Goal: Task Accomplishment & Management: Use online tool/utility

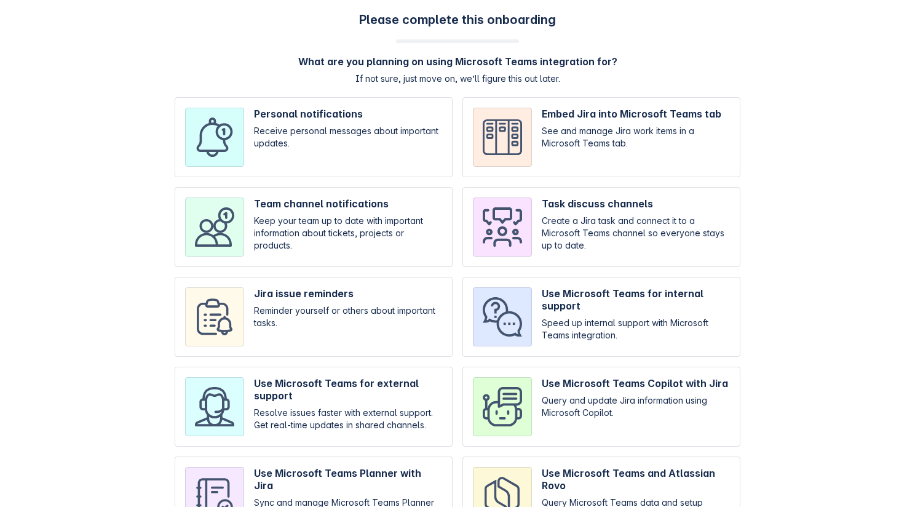
scroll to position [54, 0]
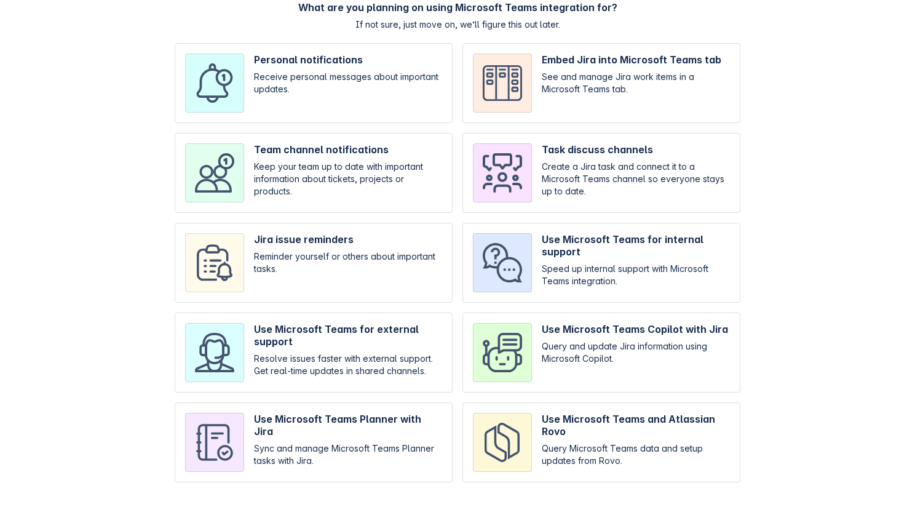
click at [333, 98] on input "checkbox" at bounding box center [314, 83] width 278 height 80
checkbox input "true"
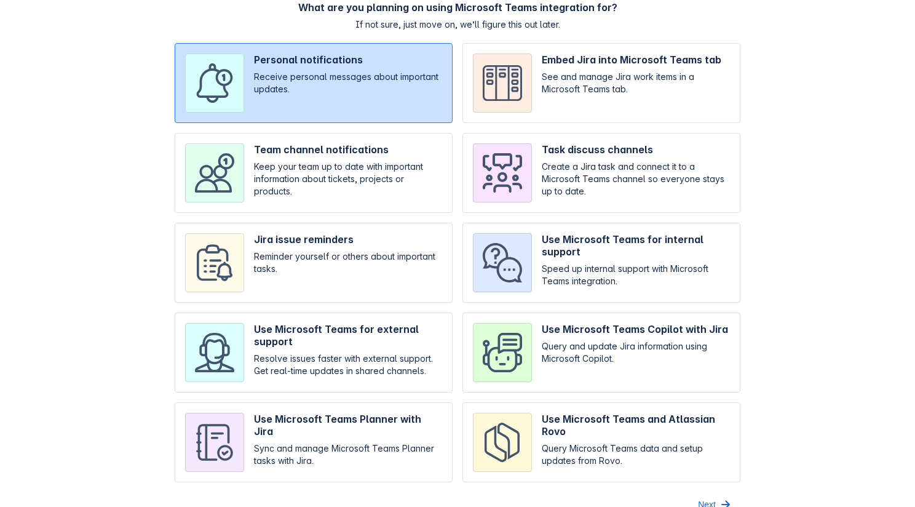
click at [479, 152] on input "checkbox" at bounding box center [602, 173] width 278 height 80
checkbox input "true"
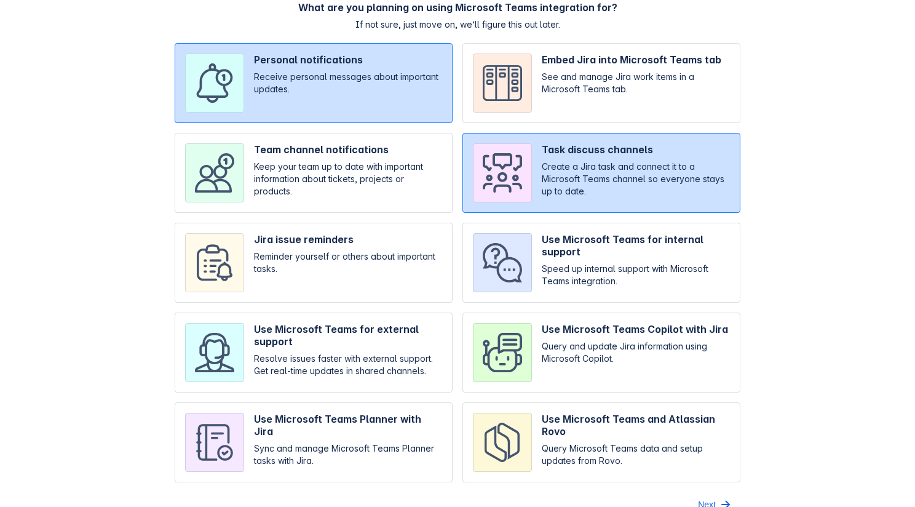
click at [335, 81] on input "checkbox" at bounding box center [314, 83] width 278 height 80
checkbox input "false"
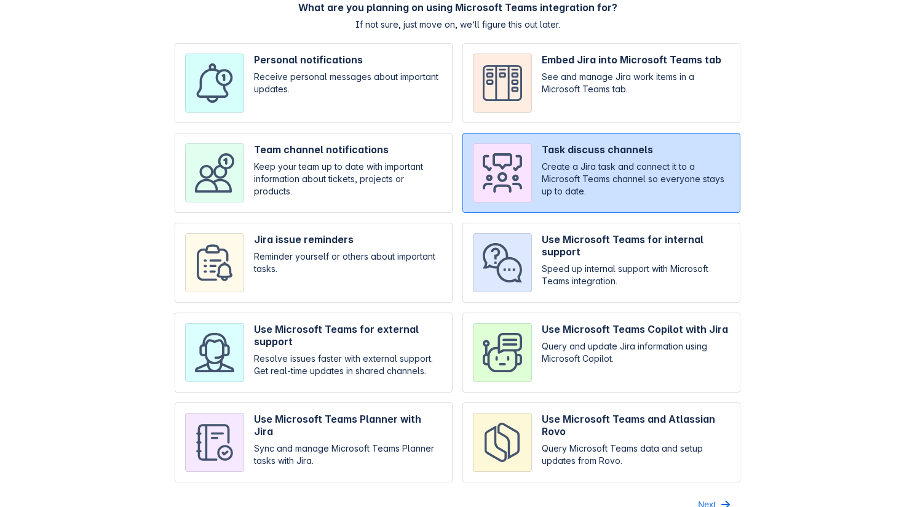
click at [524, 328] on input "checkbox" at bounding box center [602, 353] width 278 height 80
checkbox input "true"
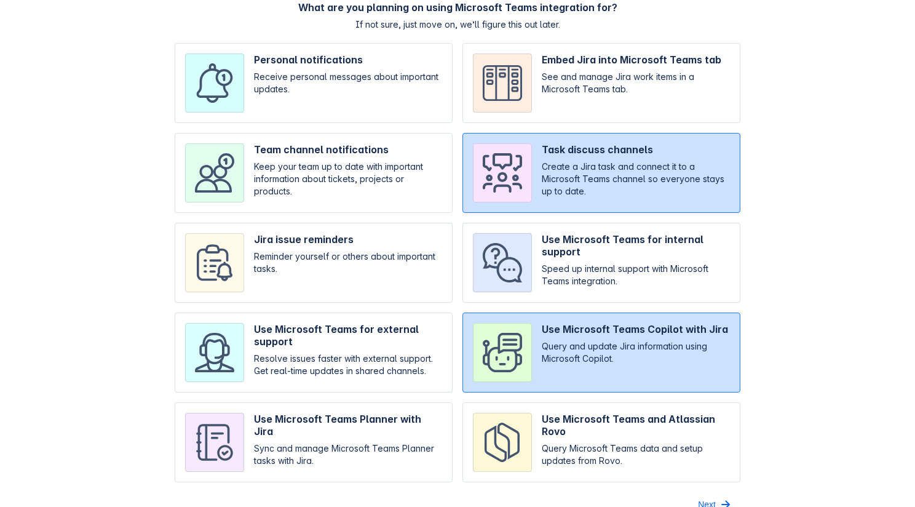
scroll to position [74, 0]
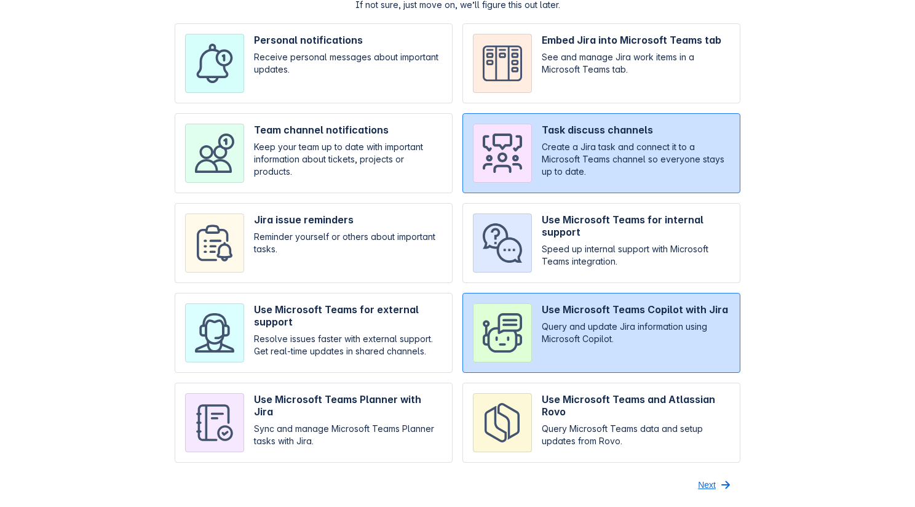
click at [704, 480] on span "Next" at bounding box center [707, 485] width 18 height 20
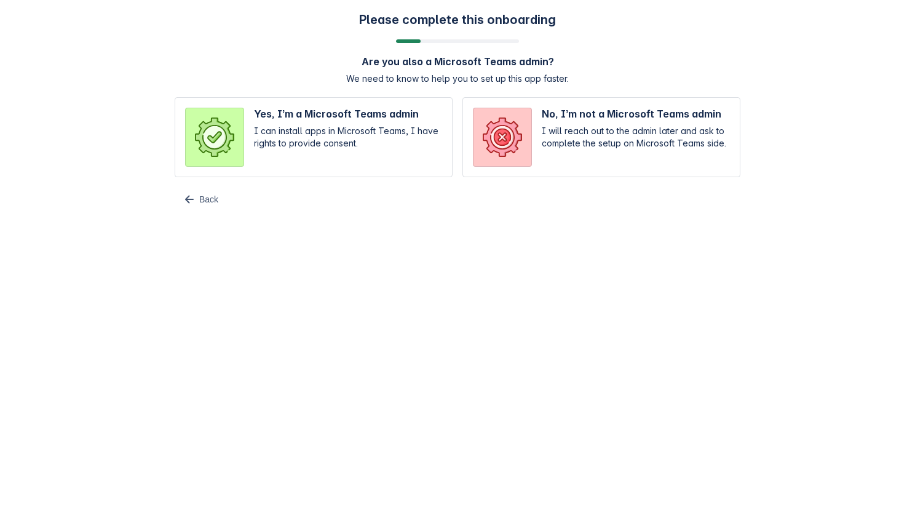
scroll to position [0, 0]
click at [402, 137] on input "radio" at bounding box center [314, 137] width 278 height 80
radio input "true"
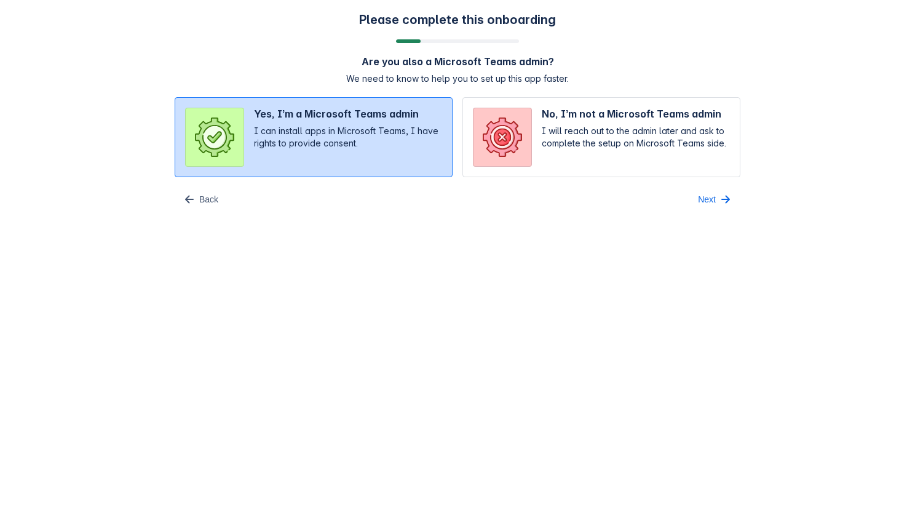
click at [671, 146] on input "radio" at bounding box center [602, 137] width 278 height 80
radio input "true"
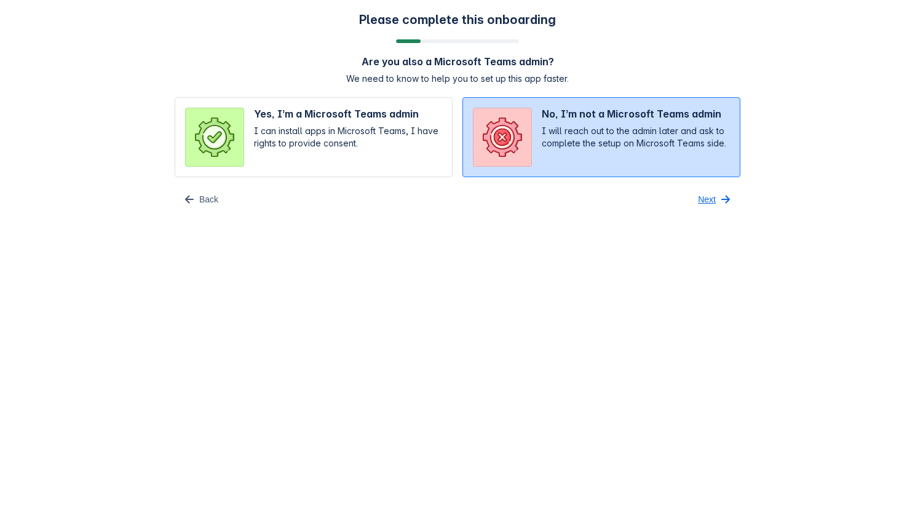
click at [699, 194] on span "Next" at bounding box center [707, 199] width 18 height 20
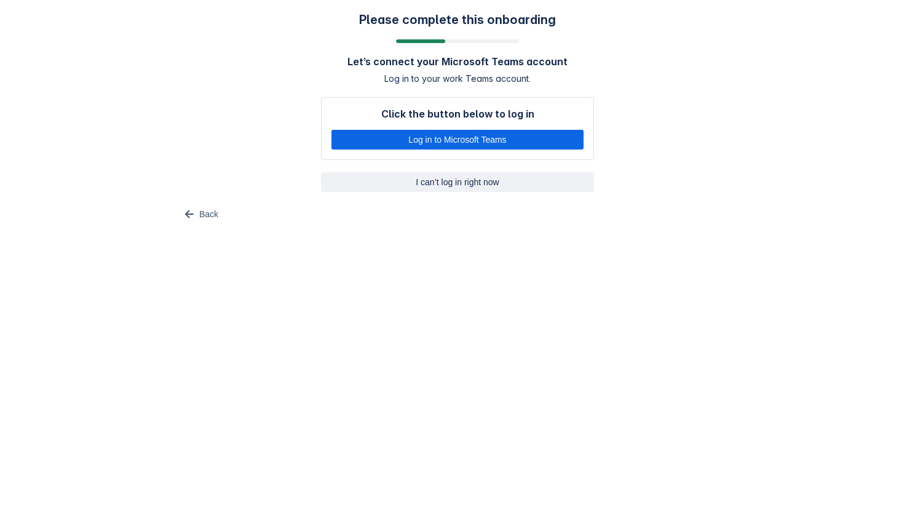
click at [443, 175] on span "I can’t log in right now" at bounding box center [457, 182] width 258 height 20
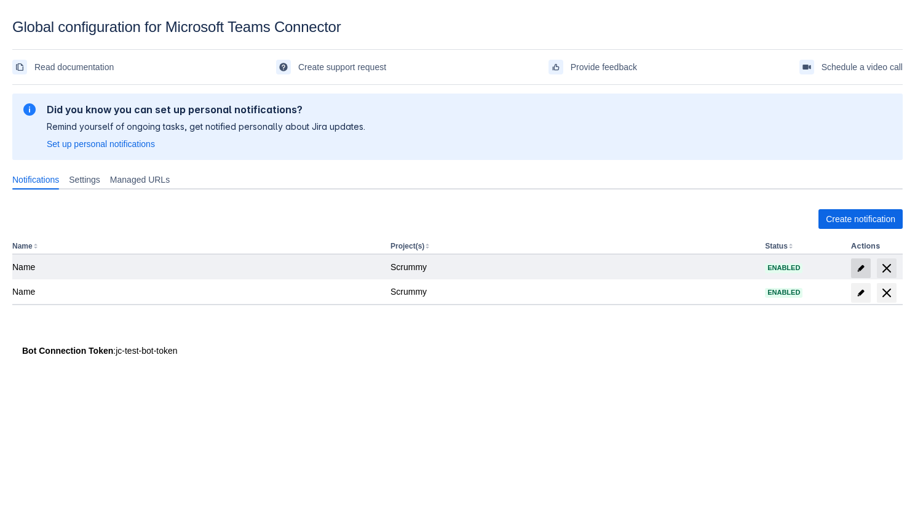
click at [858, 261] on span at bounding box center [861, 268] width 20 height 20
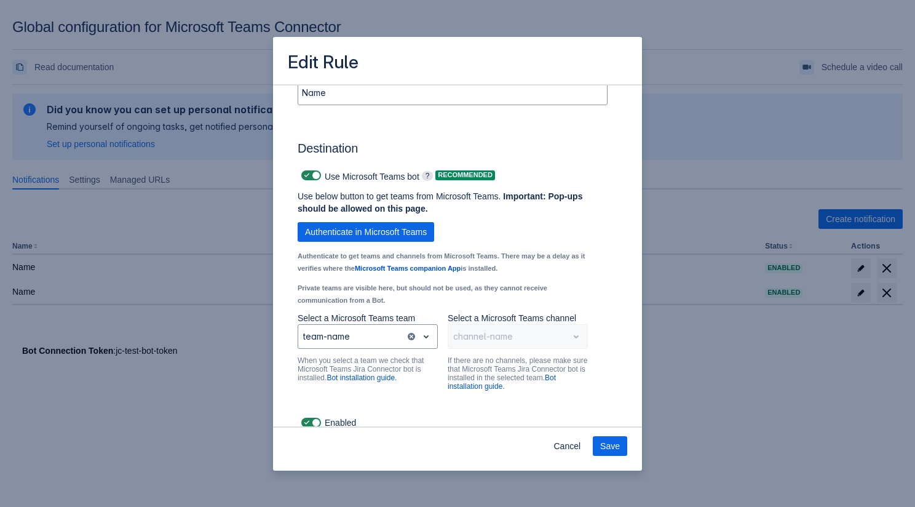
scroll to position [789, 0]
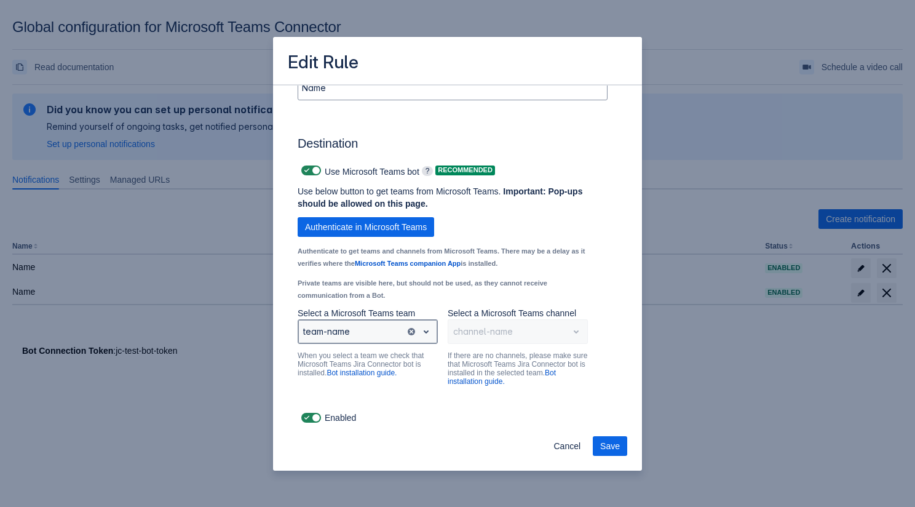
click at [383, 336] on div at bounding box center [351, 331] width 97 height 15
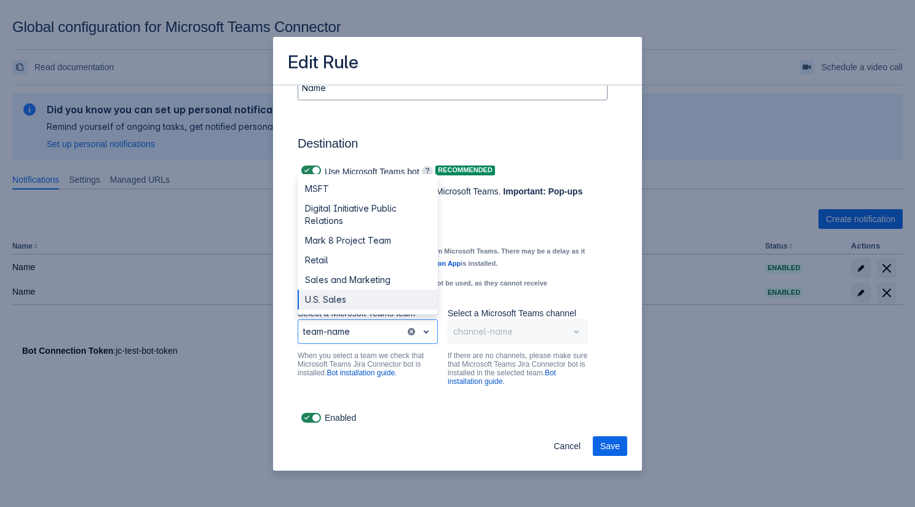
click at [495, 267] on small "Authenticate to get teams and channels from Microsoft Teams. There may be a del…" at bounding box center [441, 257] width 287 height 20
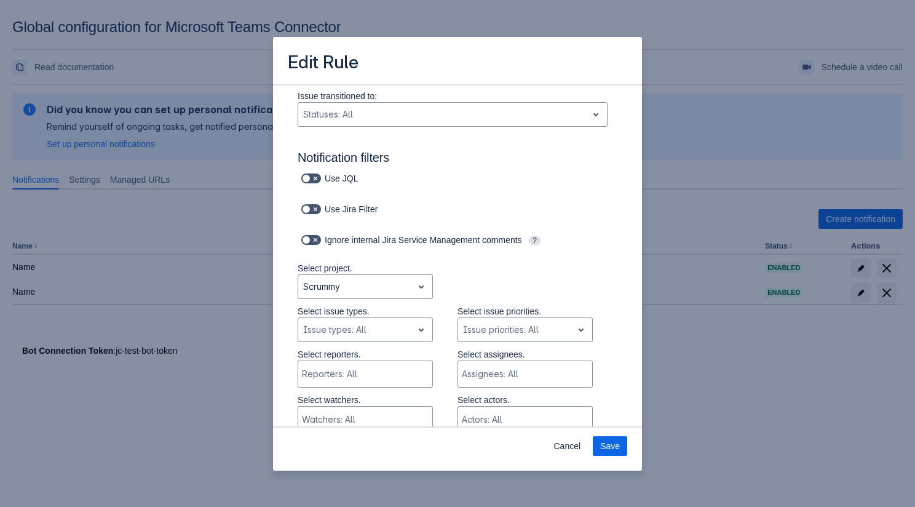
scroll to position [50, 0]
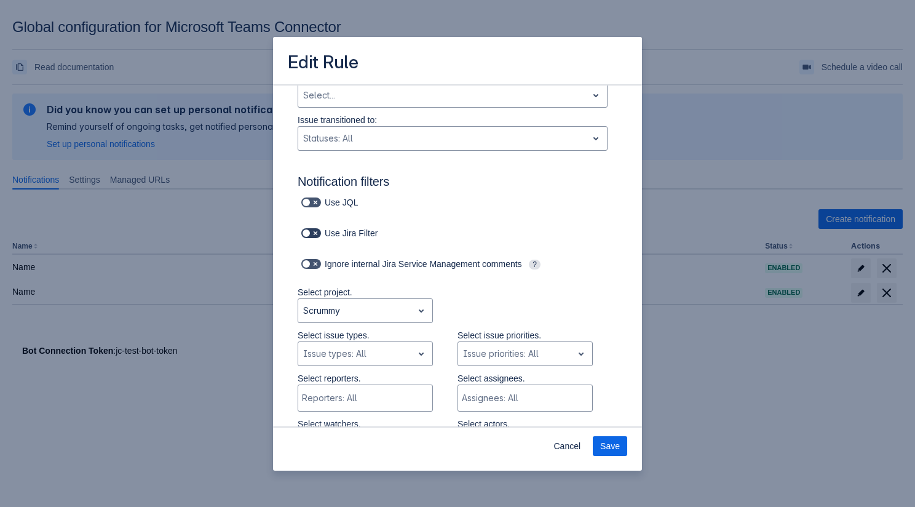
click at [309, 228] on span at bounding box center [307, 233] width 10 height 10
click at [309, 229] on input "checkbox" at bounding box center [305, 233] width 8 height 8
checkbox input "true"
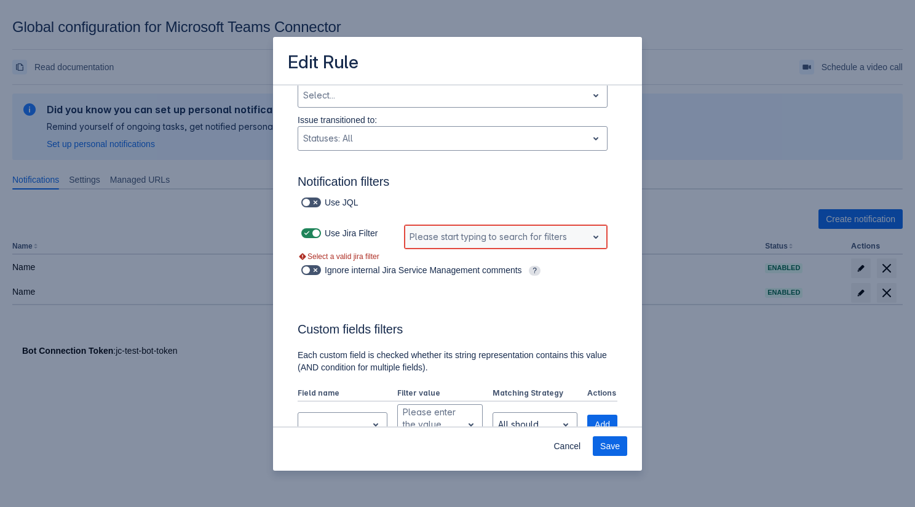
click at [446, 234] on div at bounding box center [496, 236] width 173 height 15
click at [446, 272] on div "No options" at bounding box center [506, 270] width 204 height 22
click at [449, 243] on div at bounding box center [496, 236] width 173 height 15
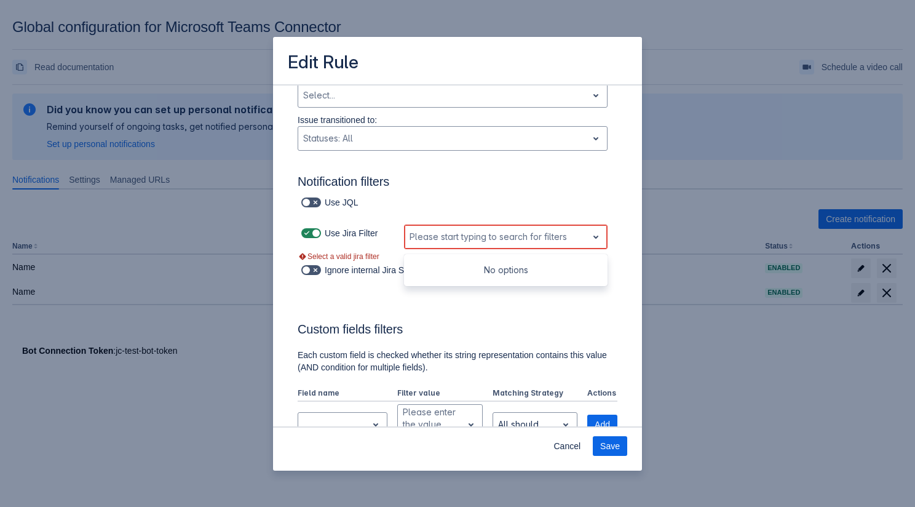
type input "w"
click at [307, 228] on span at bounding box center [307, 233] width 10 height 10
click at [307, 229] on input "checkbox" at bounding box center [305, 233] width 8 height 8
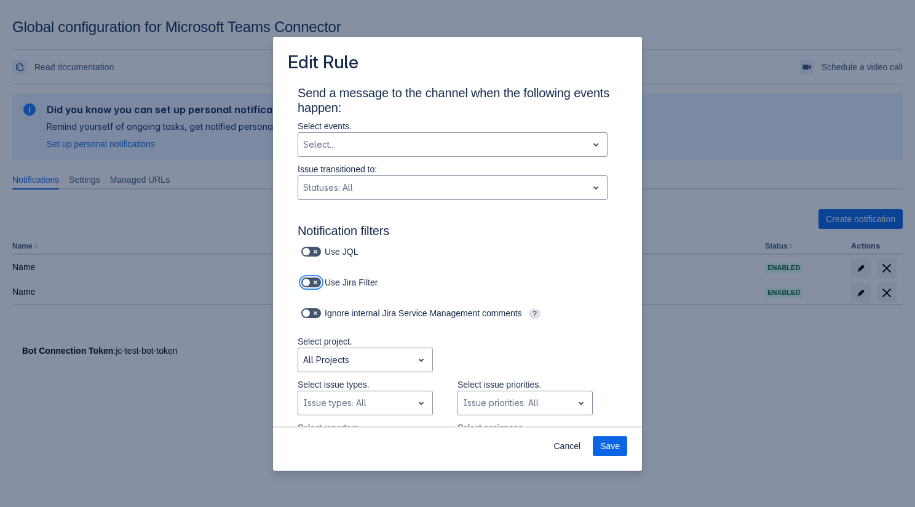
scroll to position [11, 0]
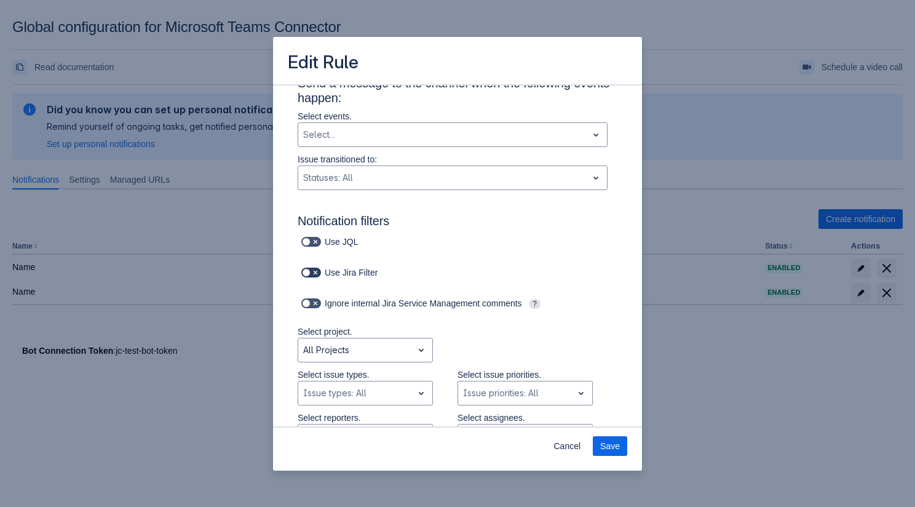
click at [309, 279] on label at bounding box center [311, 272] width 25 height 15
click at [309, 277] on input "checkbox" at bounding box center [305, 273] width 8 height 8
checkbox input "true"
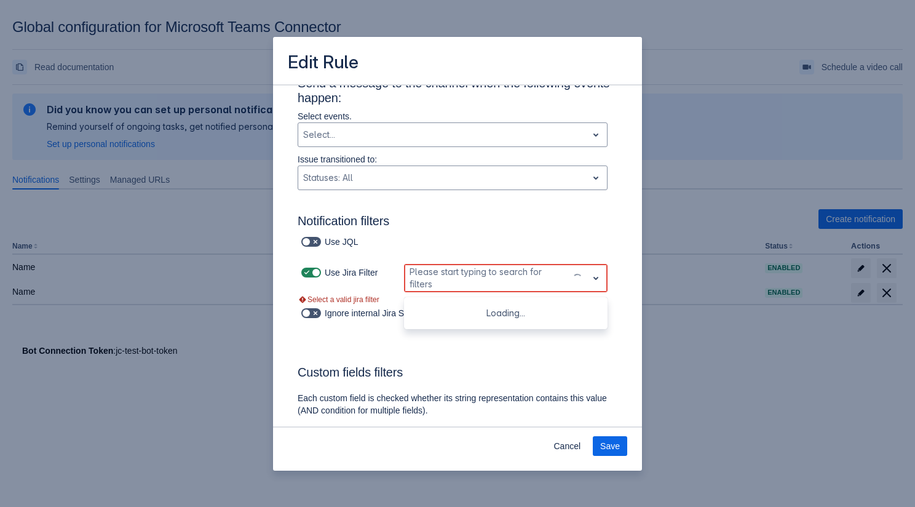
click at [429, 284] on div at bounding box center [486, 278] width 153 height 15
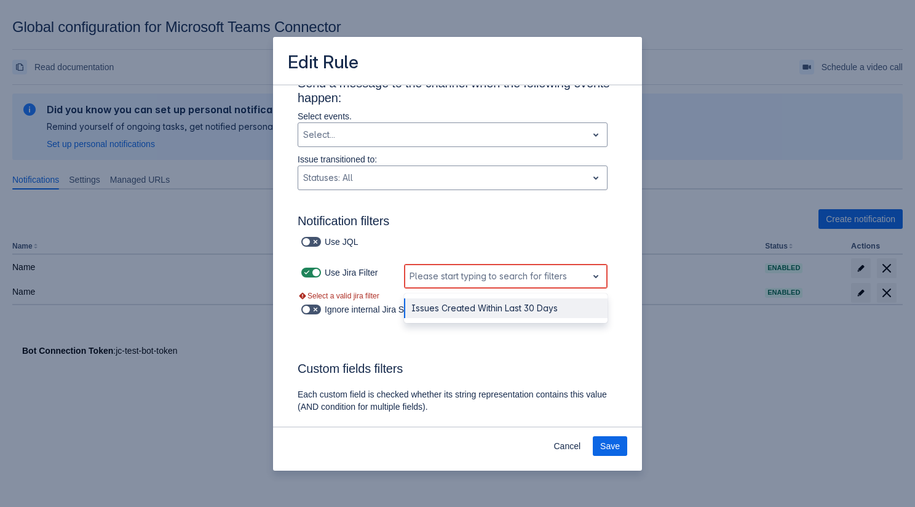
click at [436, 309] on div "Issues Created Within Last 30 Days" at bounding box center [506, 308] width 204 height 20
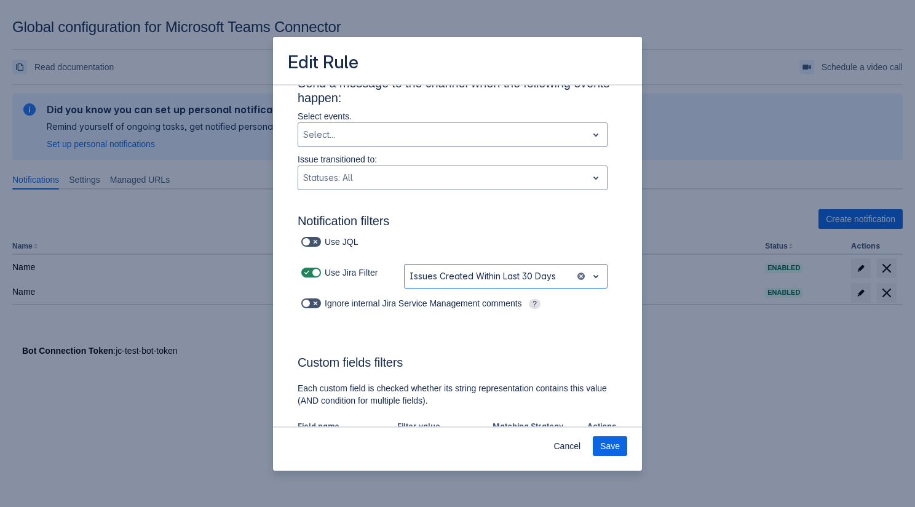
click at [531, 258] on div "Use JQL" at bounding box center [458, 248] width 320 height 31
click at [561, 450] on span "Cancel" at bounding box center [567, 446] width 27 height 20
